Goal: Find contact information: Find contact information

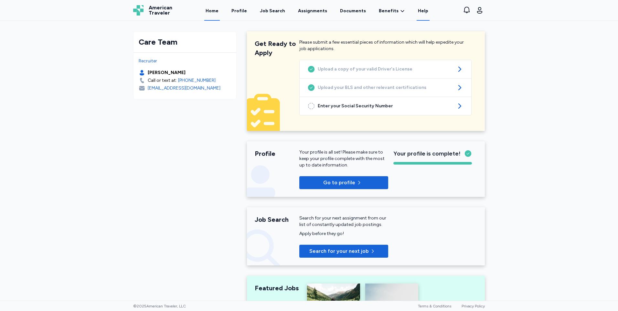
click at [418, 13] on link "Help" at bounding box center [422, 11] width 13 height 20
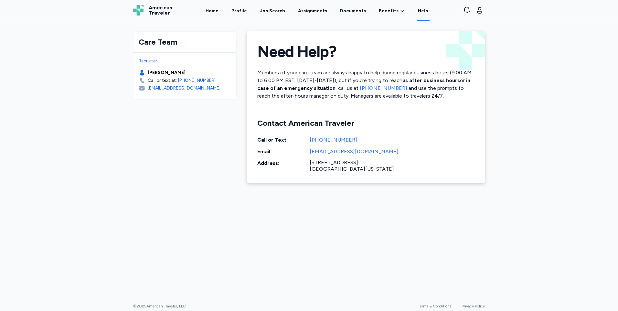
click at [344, 151] on link "[EMAIL_ADDRESS][DOMAIN_NAME]" at bounding box center [392, 152] width 165 height 8
click at [166, 89] on div "[EMAIL_ADDRESS][DOMAIN_NAME]" at bounding box center [184, 88] width 73 height 6
drag, startPoint x: 155, startPoint y: 89, endPoint x: 131, endPoint y: 136, distance: 53.3
click at [131, 145] on div "Care Team Recruiter [PERSON_NAME] Call or text at: [PHONE_NUMBER] [EMAIL_ADDRES…" at bounding box center [309, 107] width 362 height 172
drag, startPoint x: 148, startPoint y: 86, endPoint x: 218, endPoint y: 85, distance: 70.8
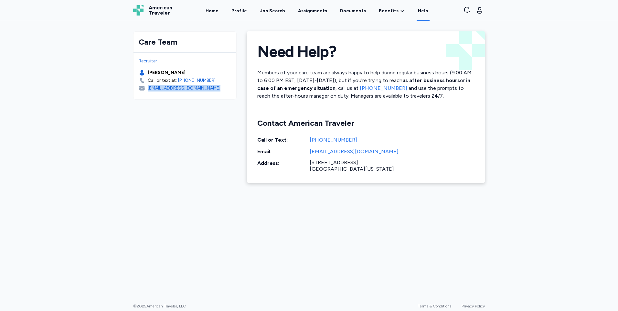
click at [218, 85] on div "[EMAIL_ADDRESS][DOMAIN_NAME]" at bounding box center [185, 88] width 92 height 6
copy div "[EMAIL_ADDRESS][DOMAIN_NAME]"
